Goal: Information Seeking & Learning: Learn about a topic

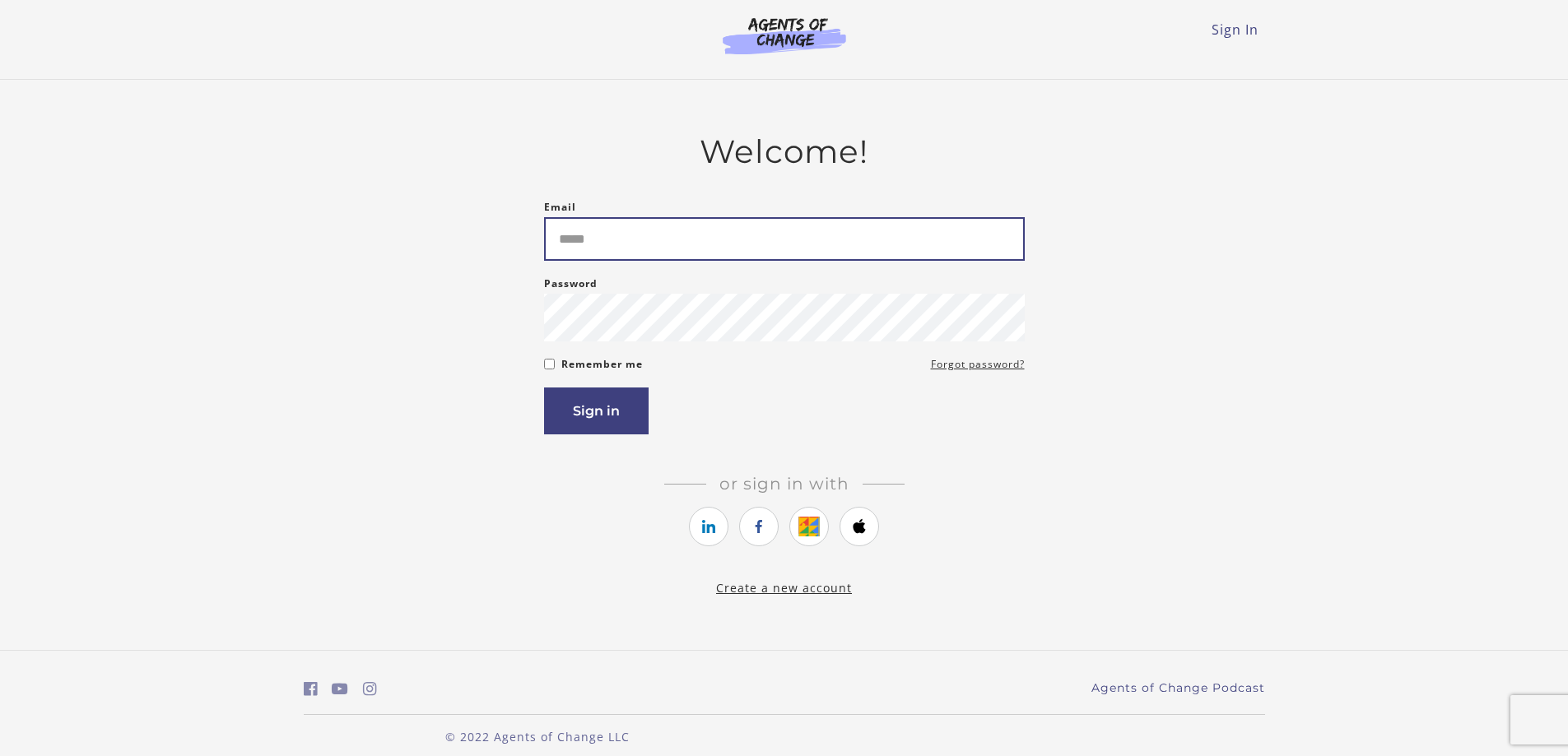
type input "**********"
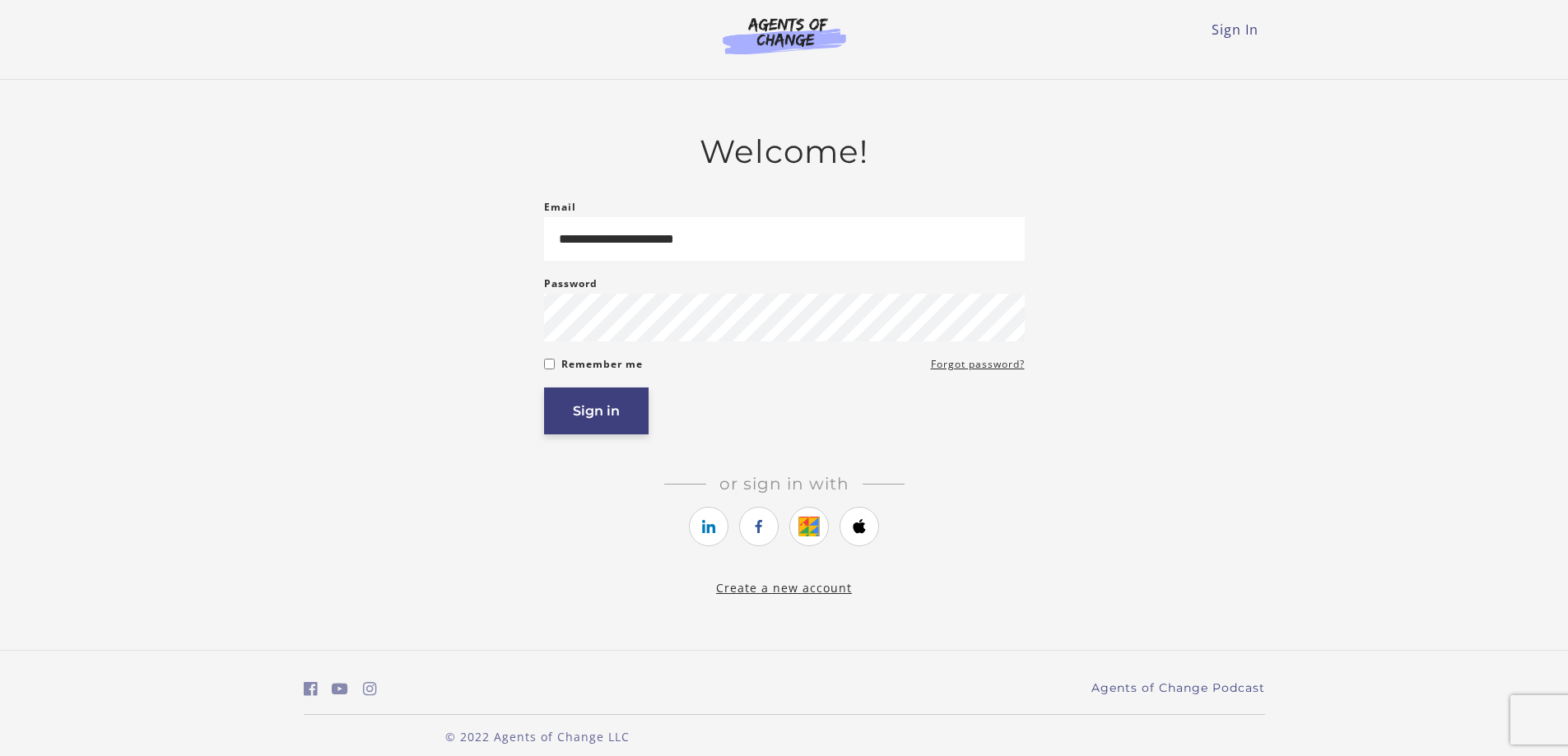
click at [604, 421] on button "Sign in" at bounding box center [597, 411] width 105 height 47
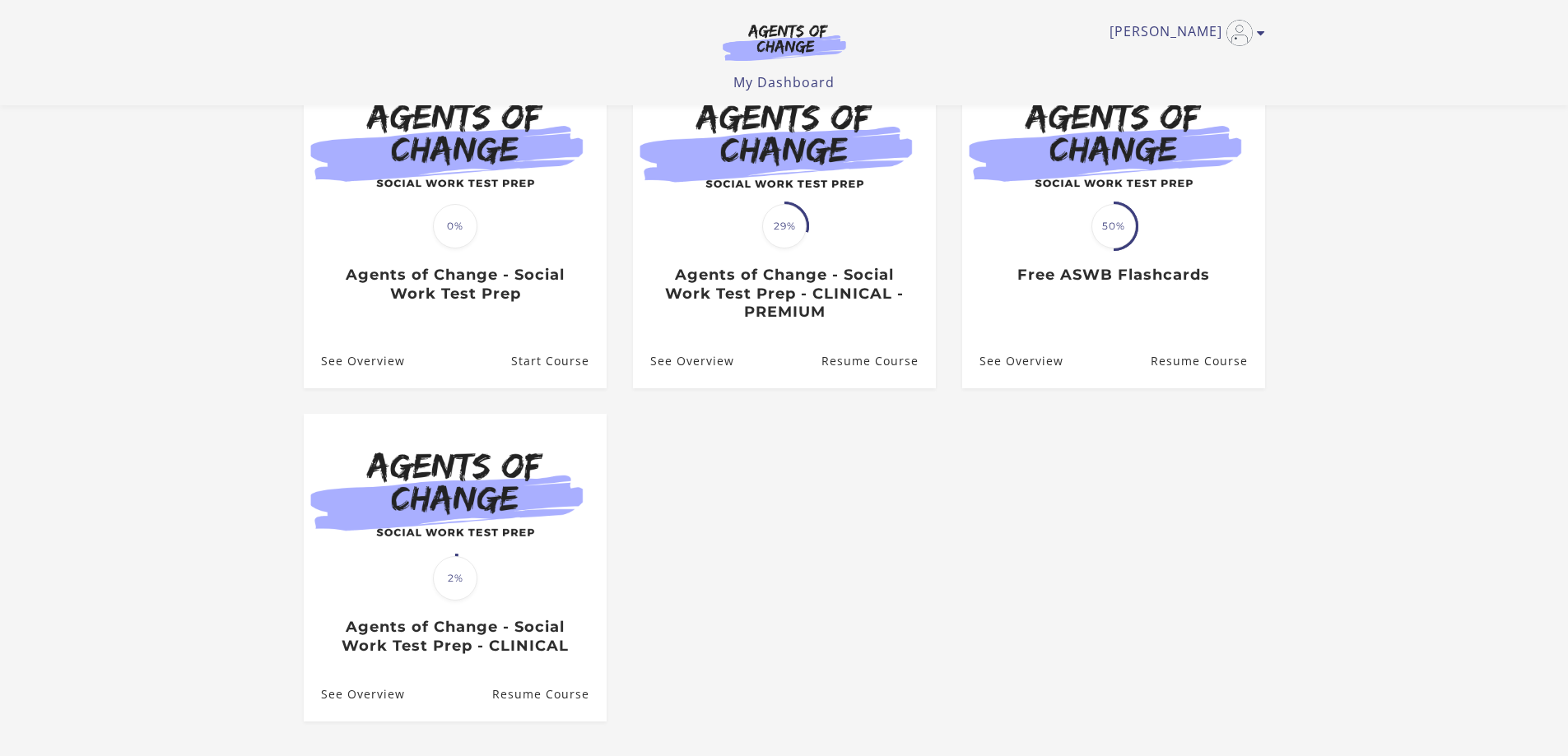
scroll to position [165, 0]
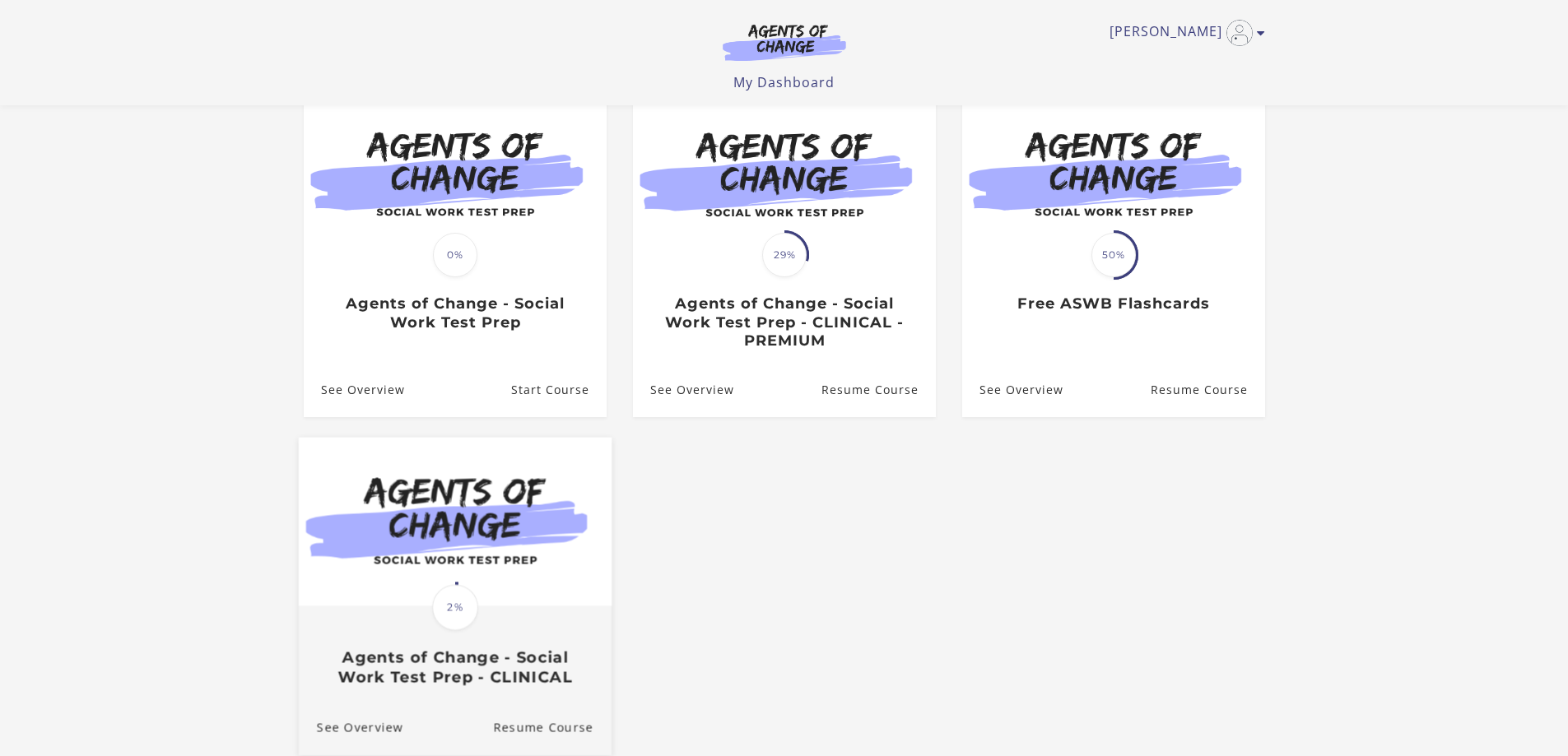
click at [430, 526] on img at bounding box center [454, 521] width 313 height 169
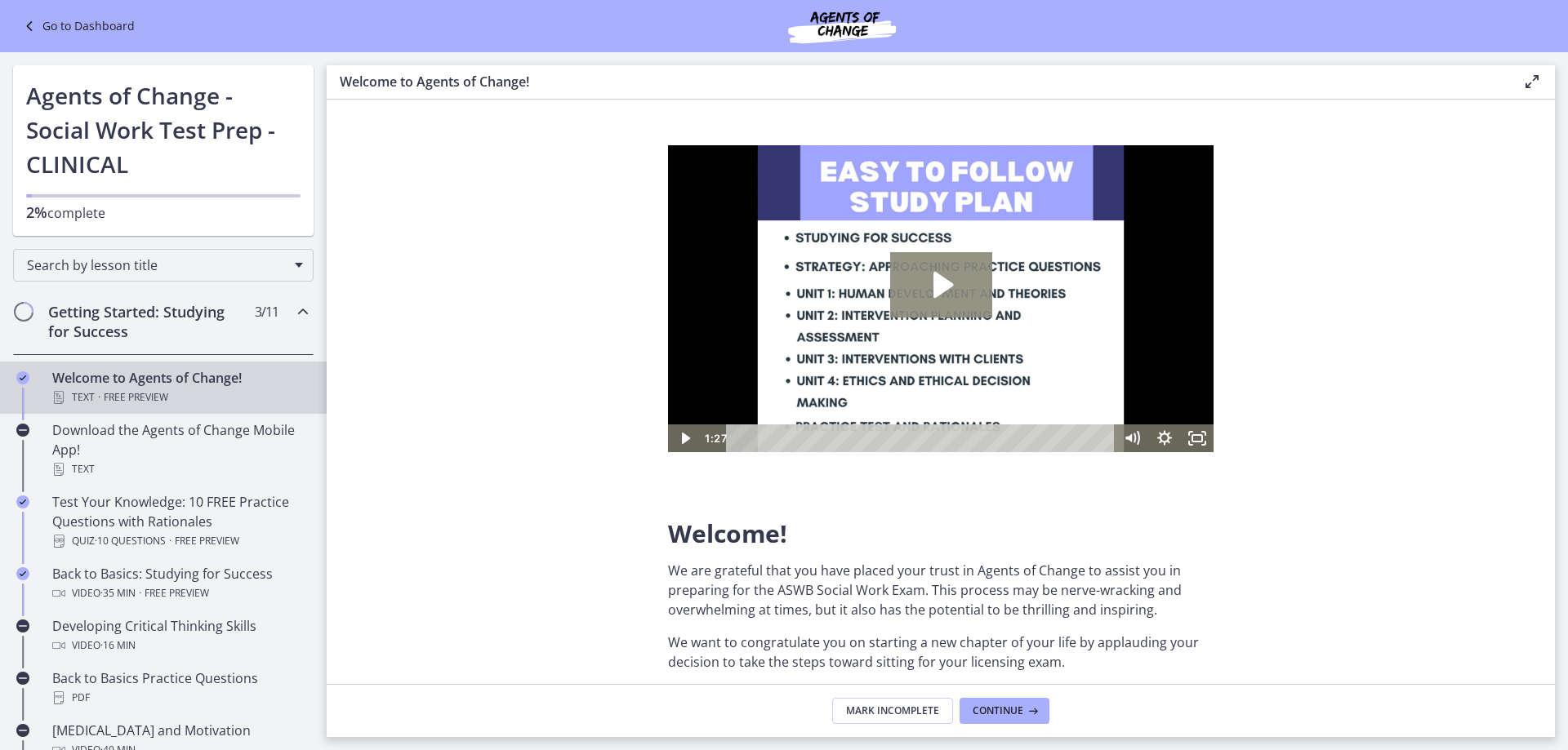
click at [944, 274] on icon "Play Video: c1o6hcmjueu5qasqsu00.mp4" at bounding box center [941, 285] width 102 height 66
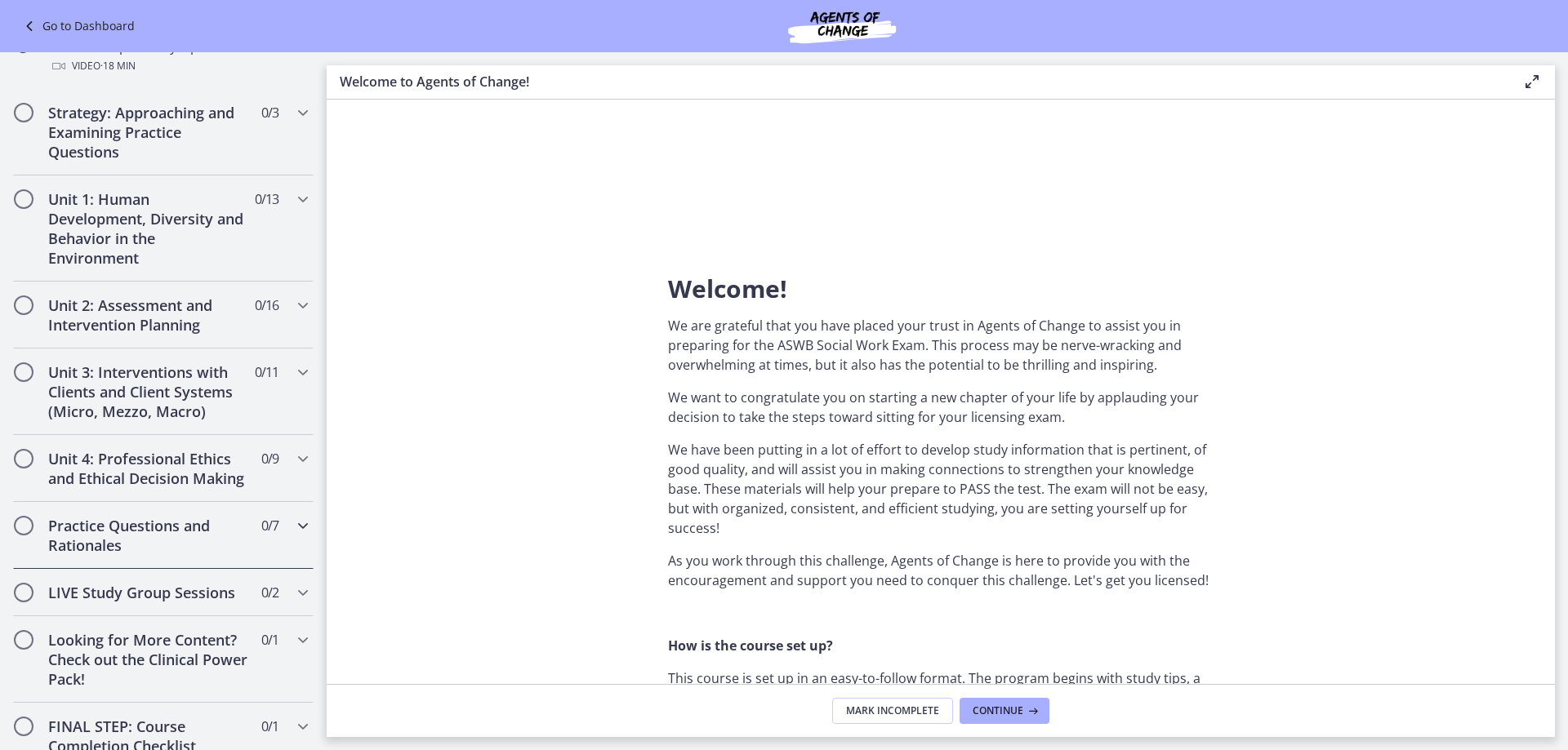
scroll to position [898, 0]
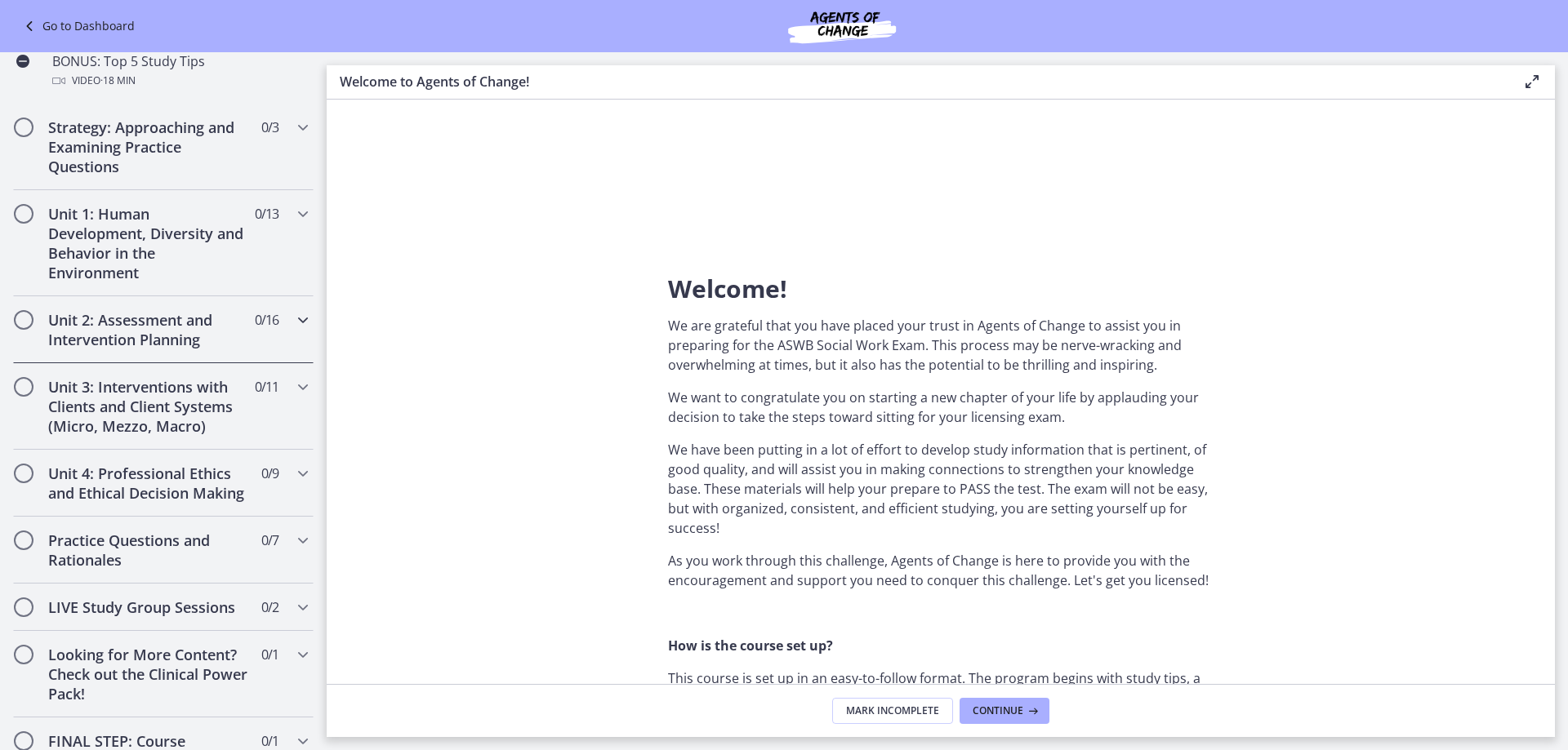
click at [293, 319] on icon "Chapters" at bounding box center [303, 320] width 20 height 20
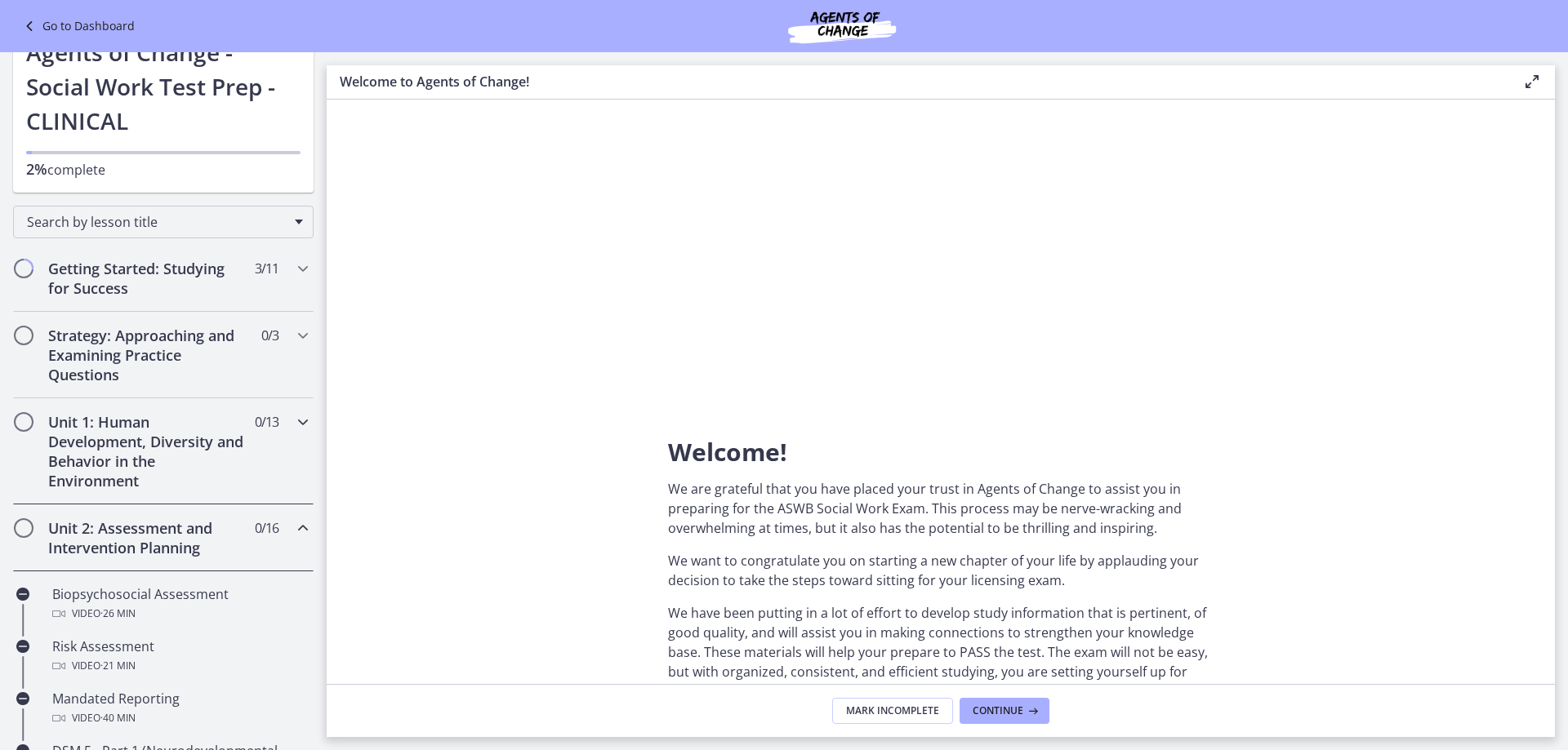
scroll to position [81, 0]
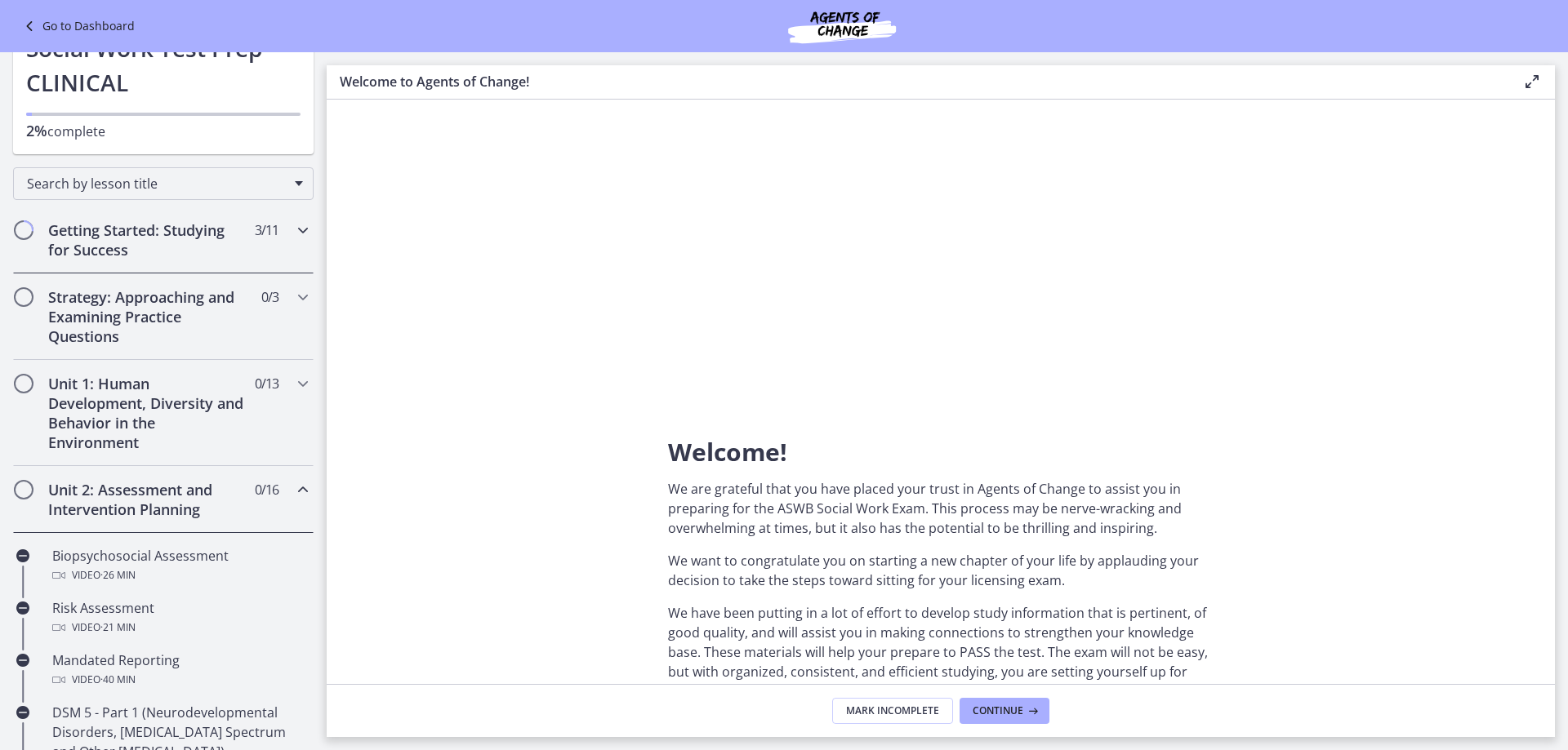
click at [294, 225] on icon "Chapters" at bounding box center [303, 230] width 20 height 20
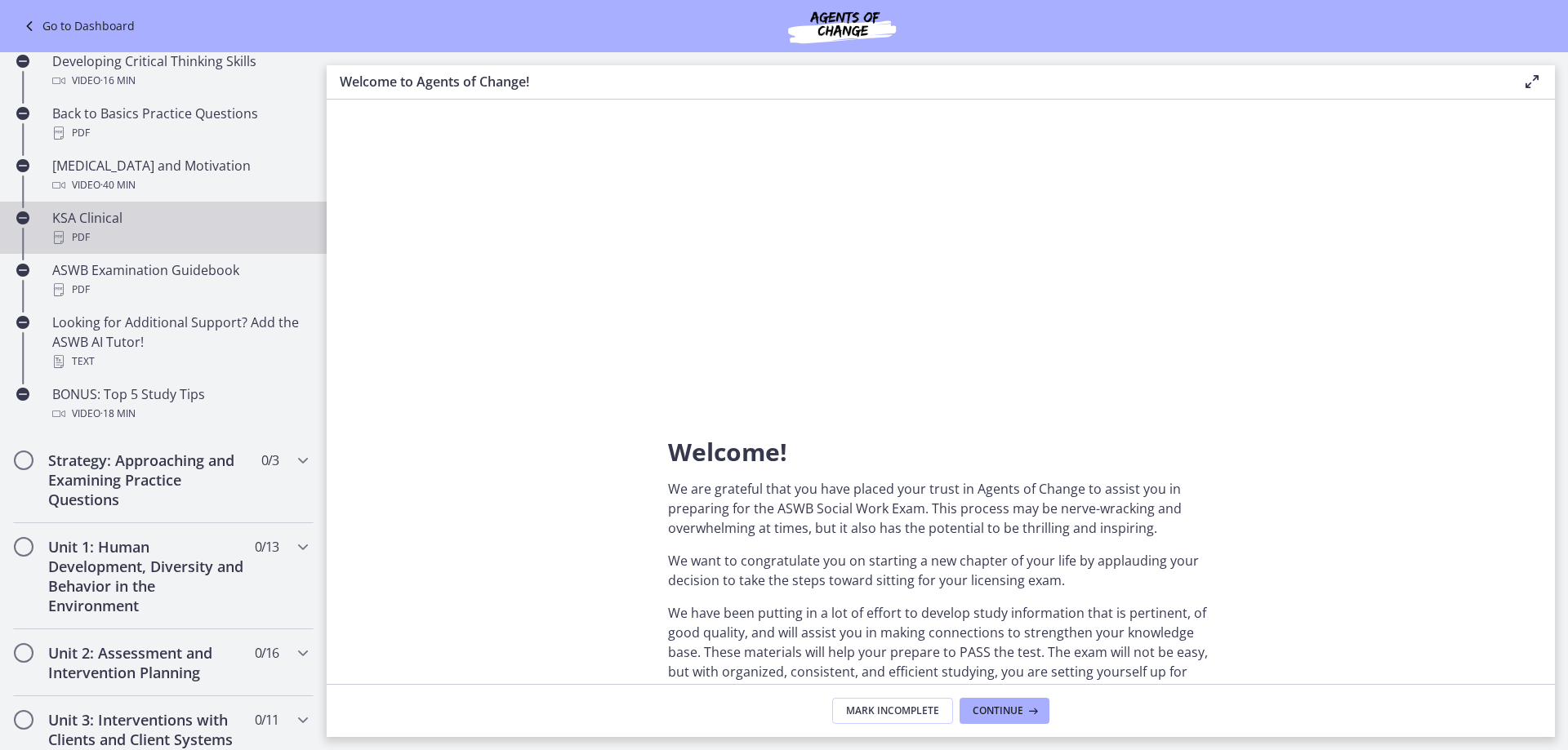
scroll to position [571, 0]
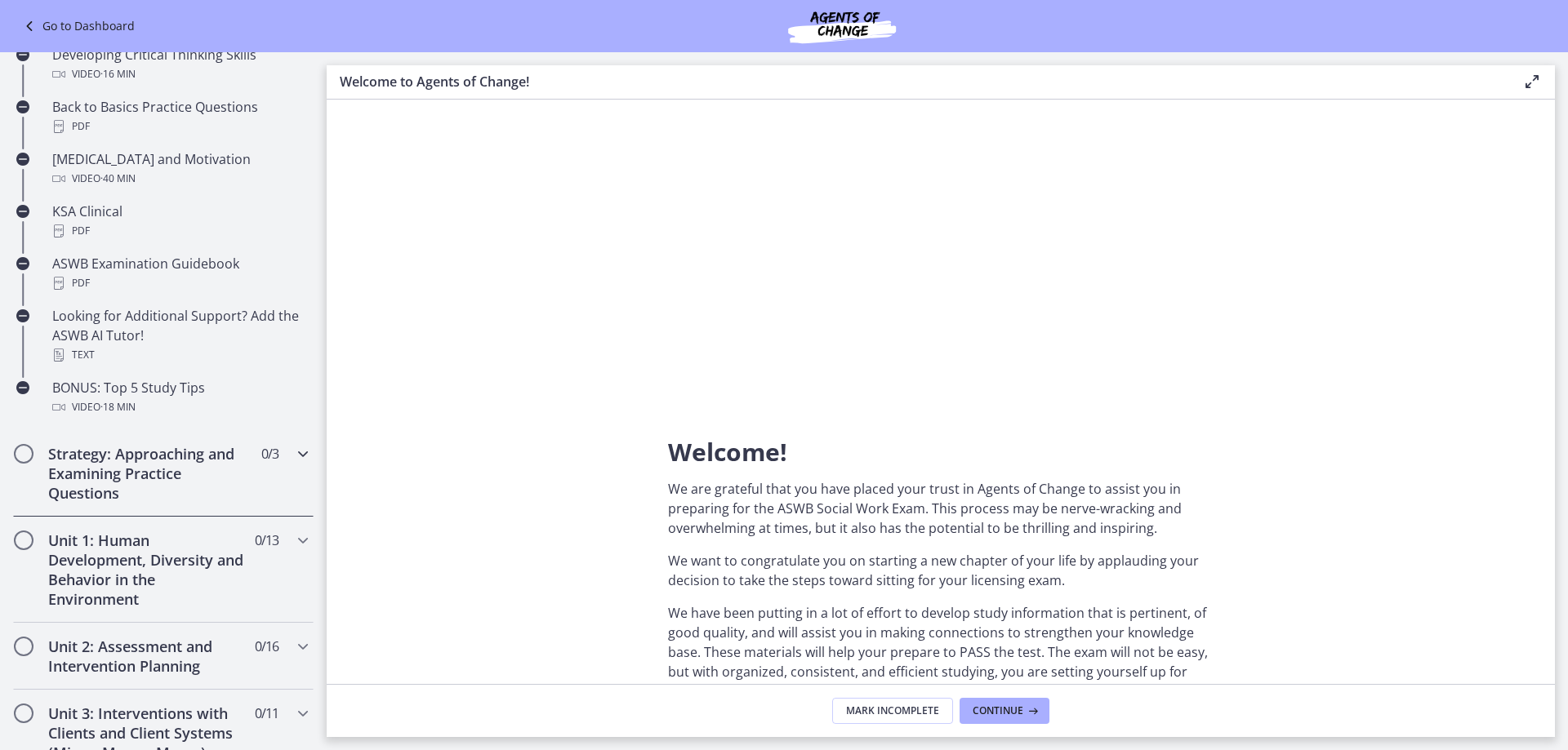
click at [293, 451] on icon "Chapters" at bounding box center [303, 454] width 20 height 20
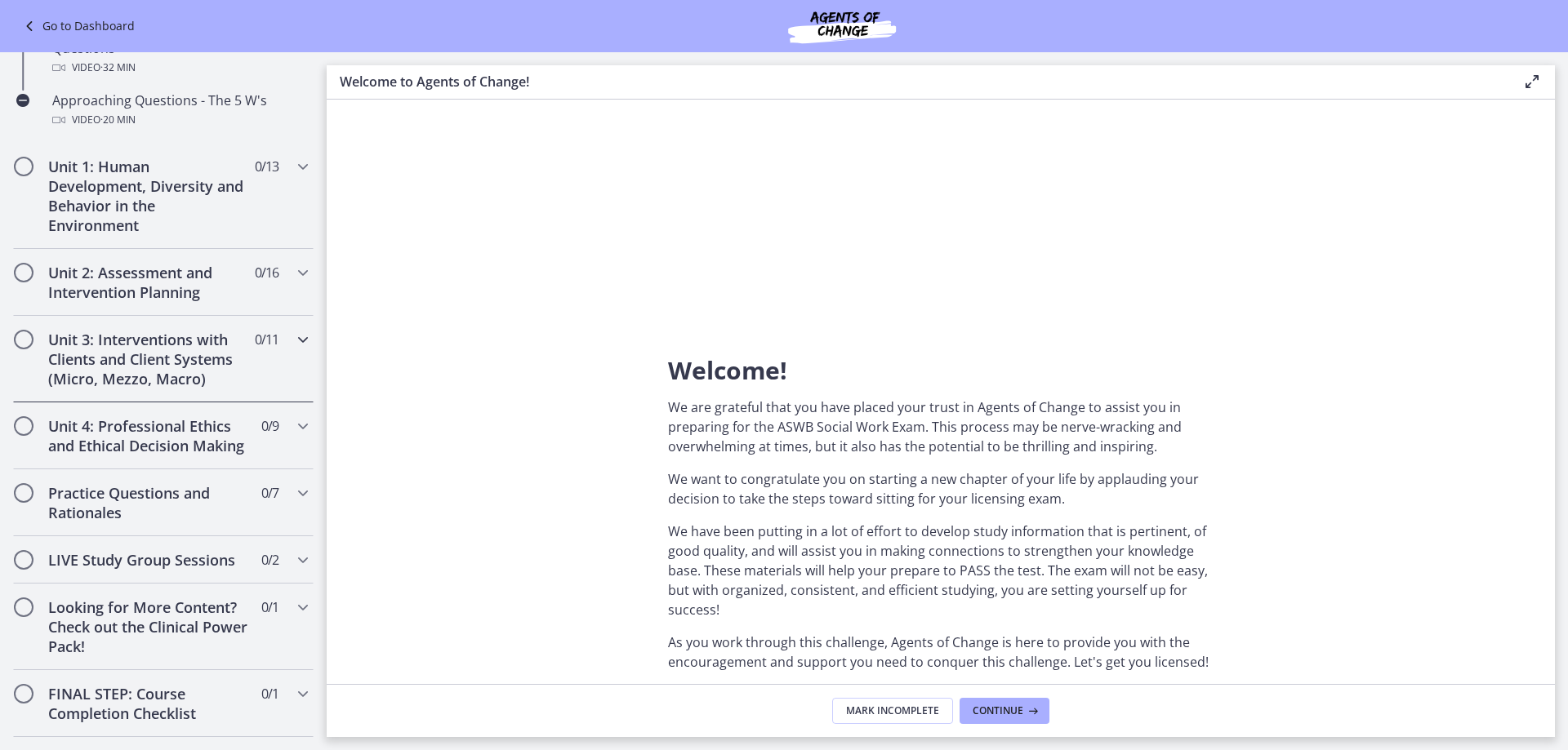
scroll to position [490, 0]
click at [160, 283] on h2 "Unit 2: Assessment and Intervention Planning" at bounding box center [148, 281] width 200 height 39
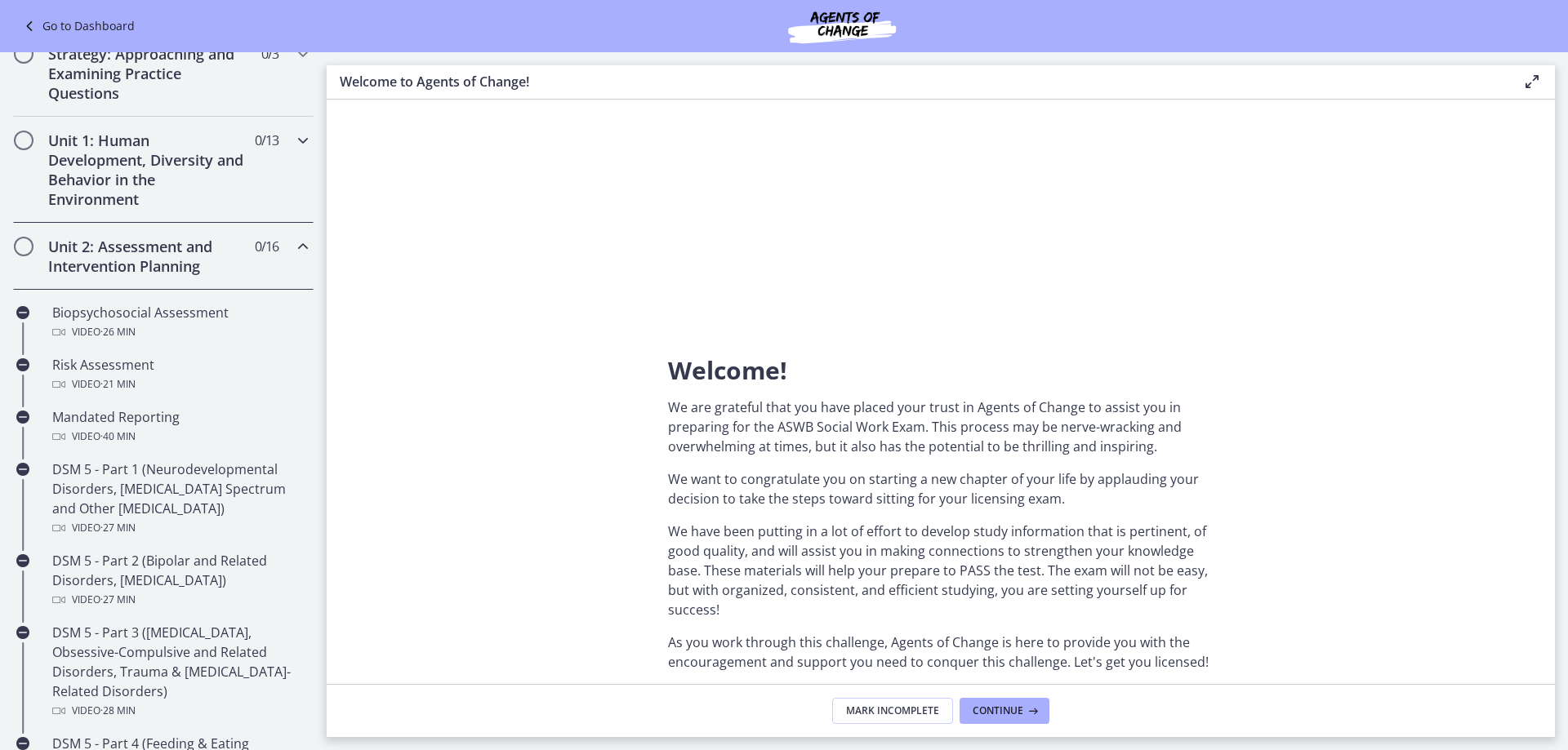
scroll to position [324, 0]
